Goal: Information Seeking & Learning: Understand process/instructions

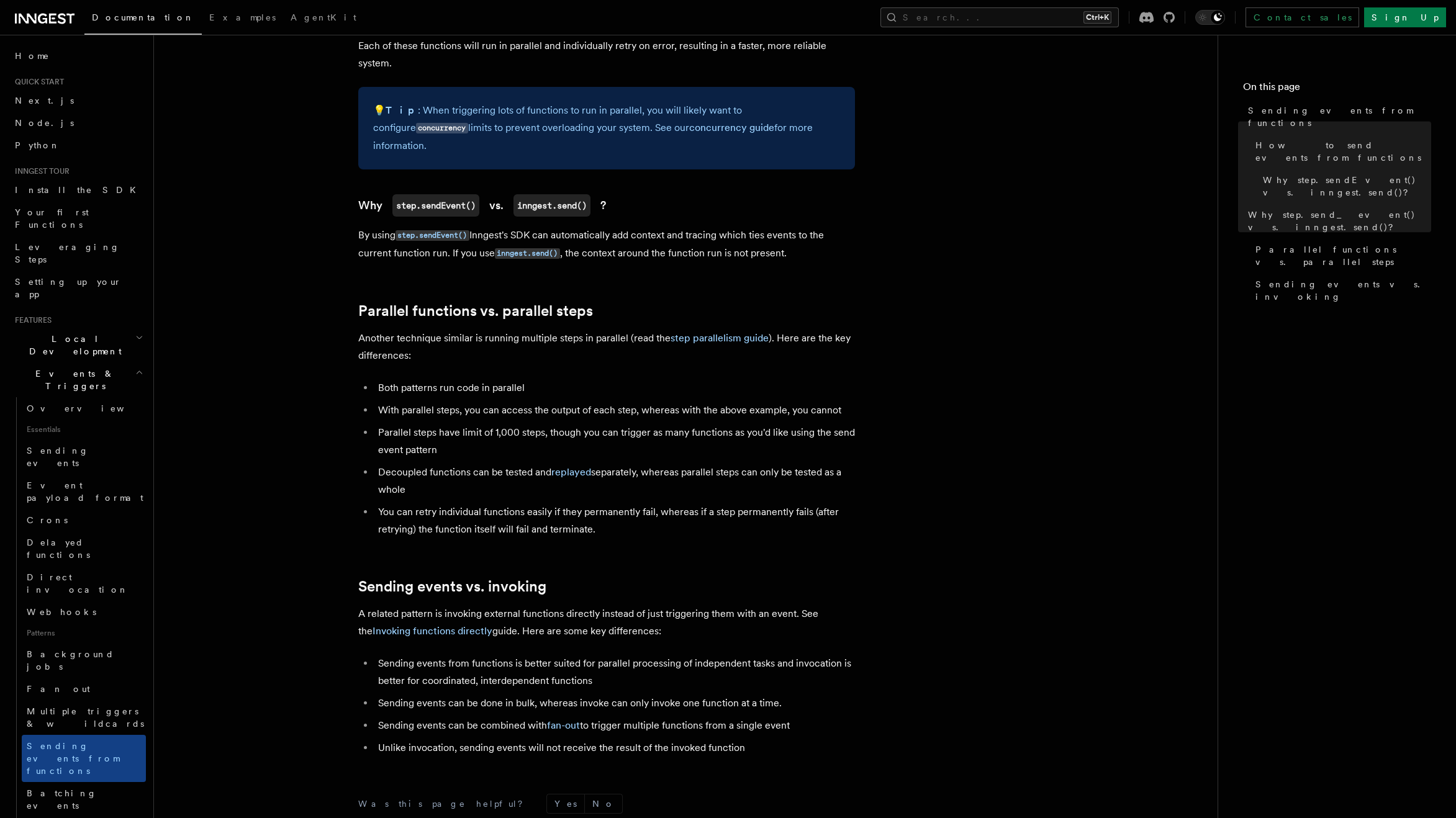
scroll to position [1251, 0]
click at [431, 229] on code "step.sendEvent()" at bounding box center [432, 235] width 74 height 11
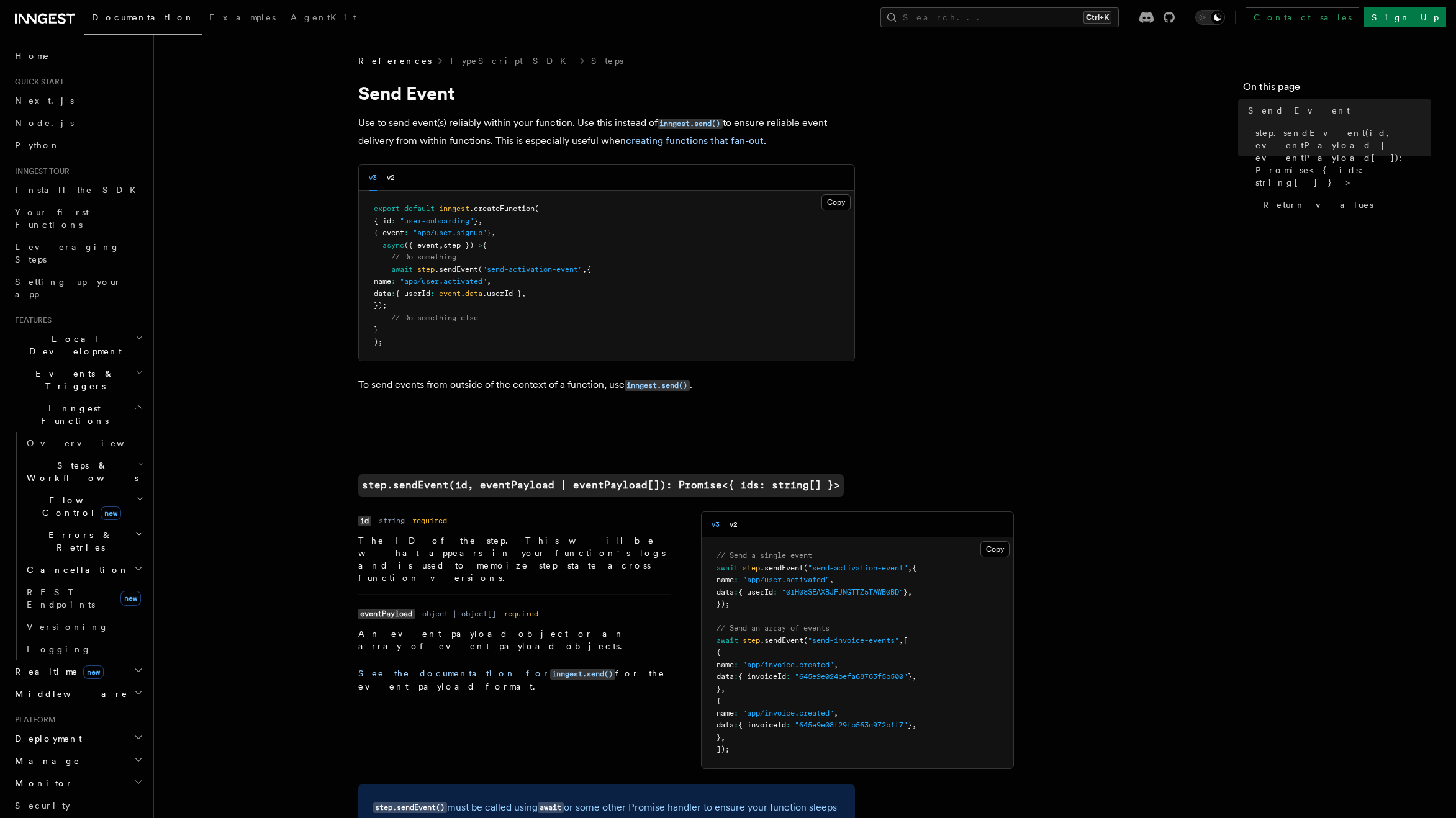
click at [927, 116] on article "References TypeScript SDK Steps Send Event Use to send event(s) reliably within…" at bounding box center [685, 736] width 1024 height 1362
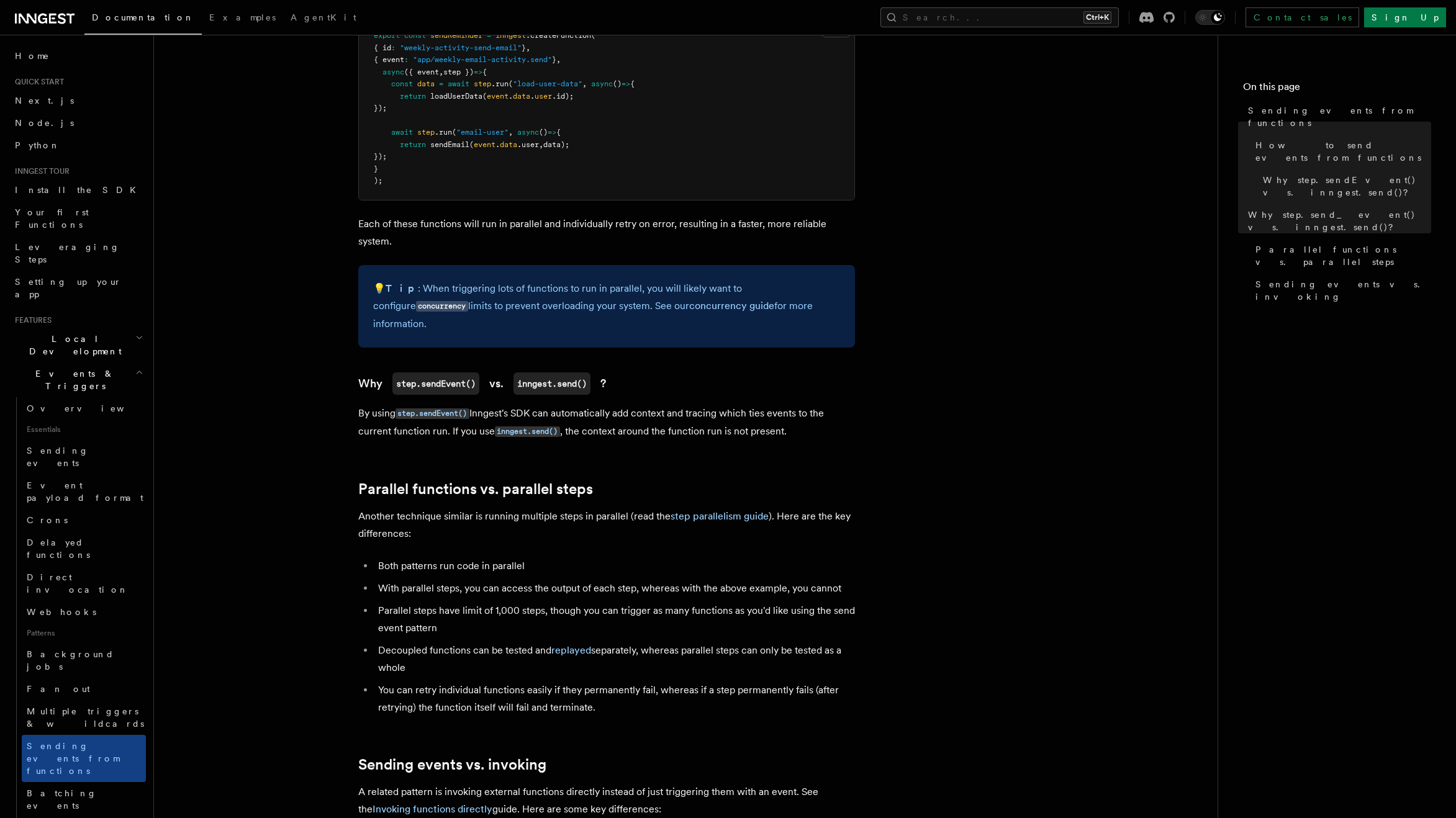
scroll to position [1065, 0]
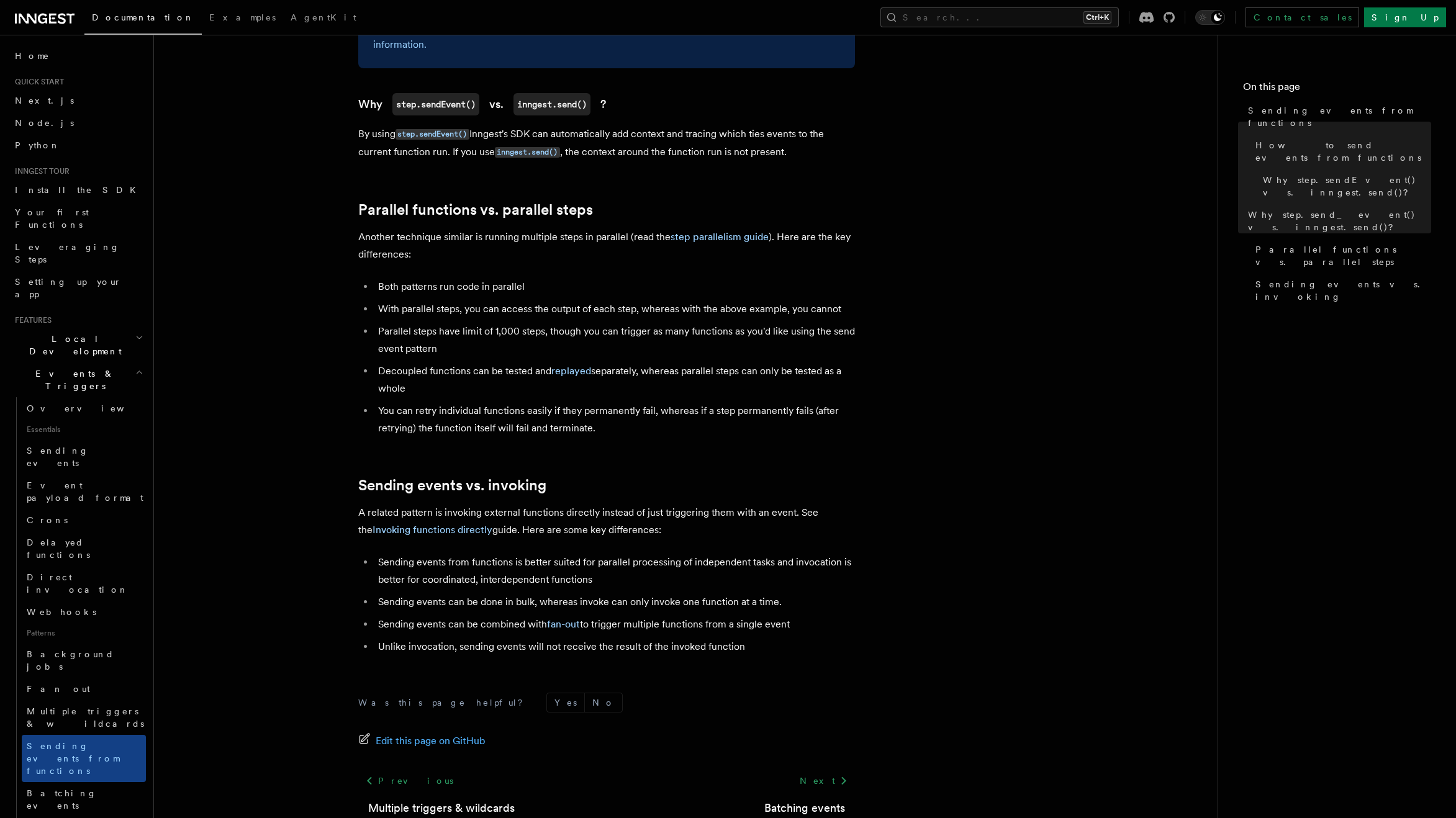
scroll to position [1375, 0]
